Goal: Task Accomplishment & Management: Manage account settings

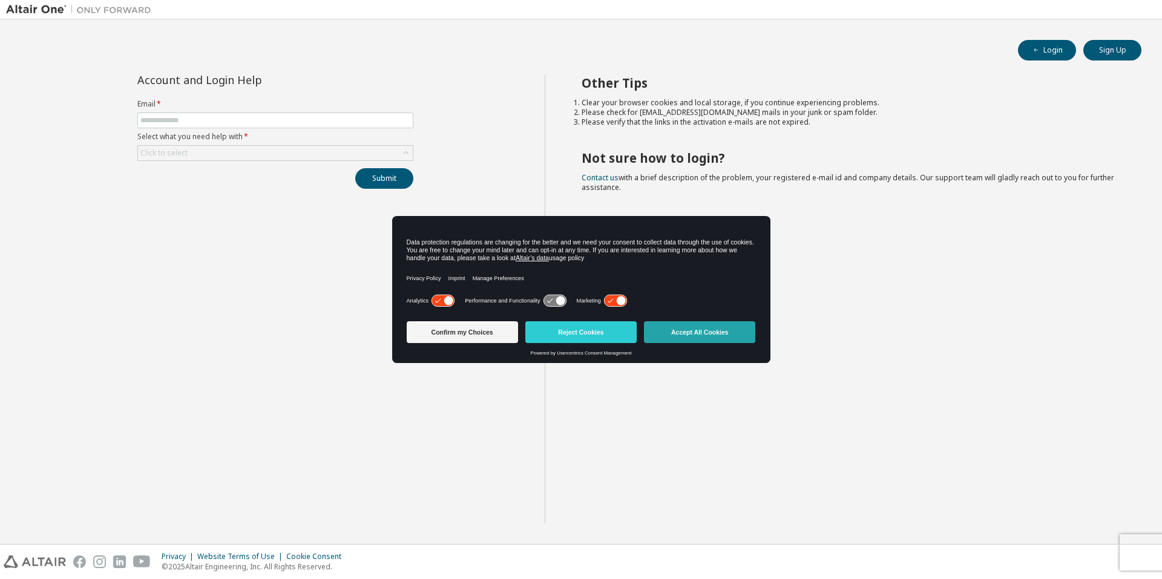
click at [698, 335] on button "Accept All Cookies" at bounding box center [699, 332] width 111 height 22
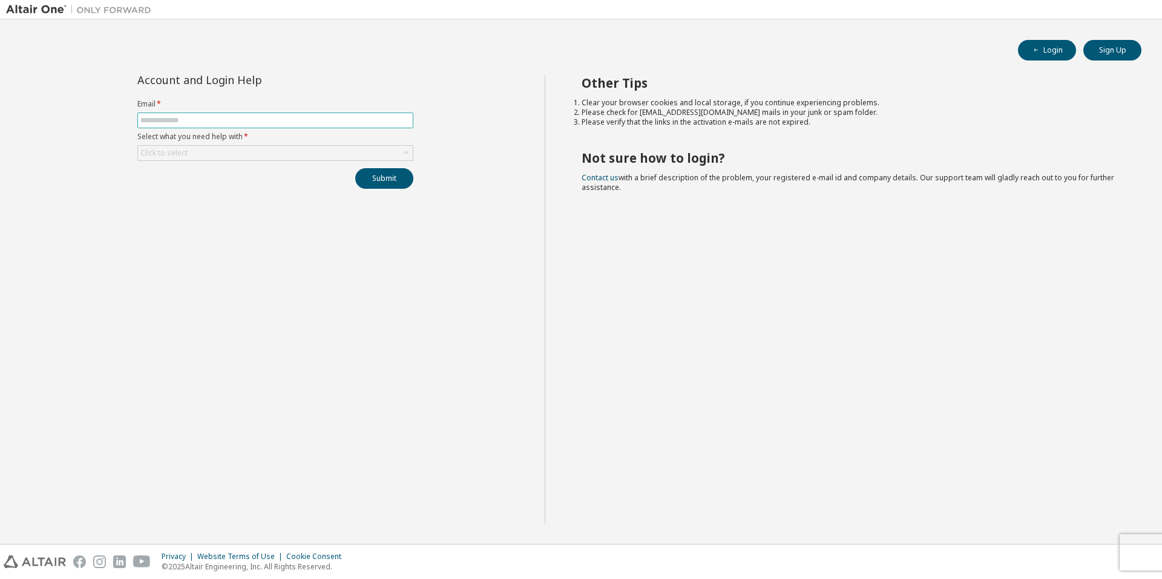
click at [237, 116] on input "text" at bounding box center [275, 121] width 270 height 10
type input "**********"
click at [399, 159] on div "Click to select" at bounding box center [275, 153] width 275 height 15
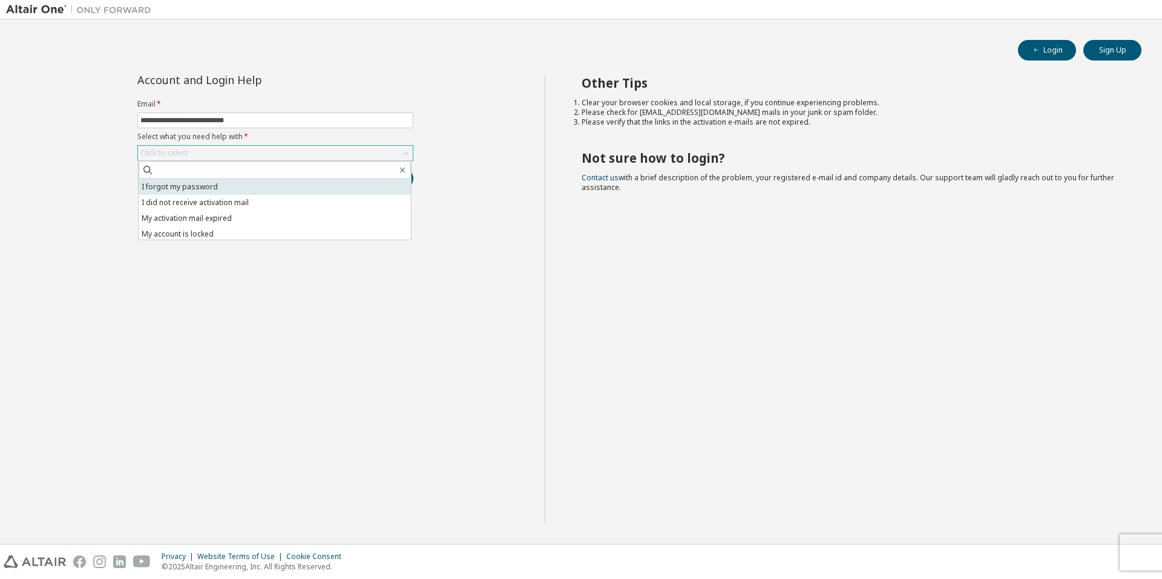
click at [290, 186] on li "I forgot my password" at bounding box center [275, 187] width 272 height 16
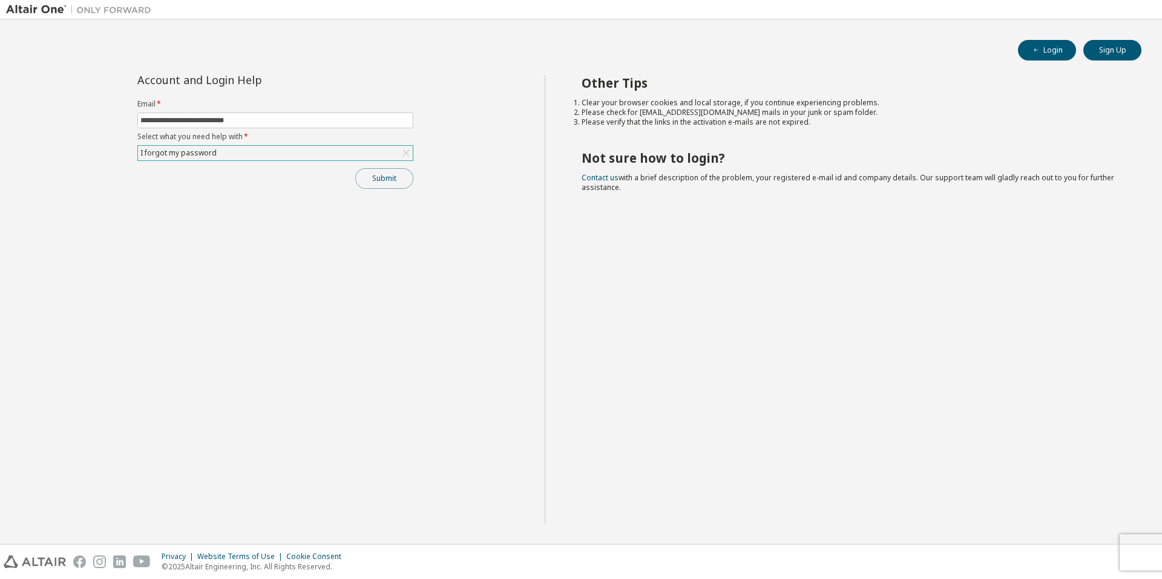
click at [378, 182] on button "Submit" at bounding box center [384, 178] width 58 height 21
